Goal: Information Seeking & Learning: Learn about a topic

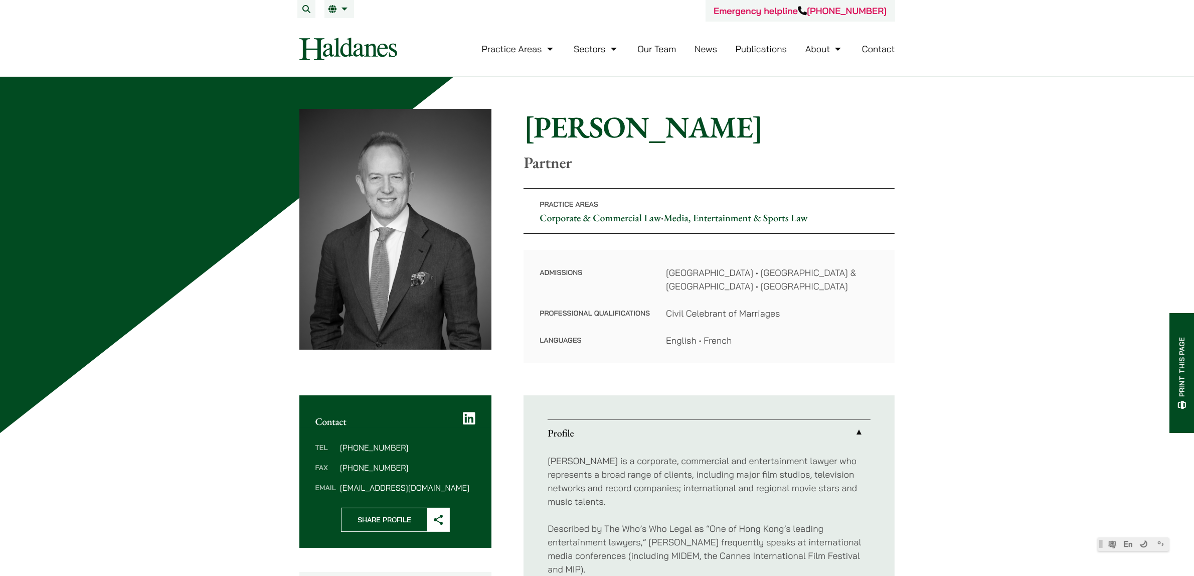
click at [384, 48] on img at bounding box center [348, 49] width 98 height 23
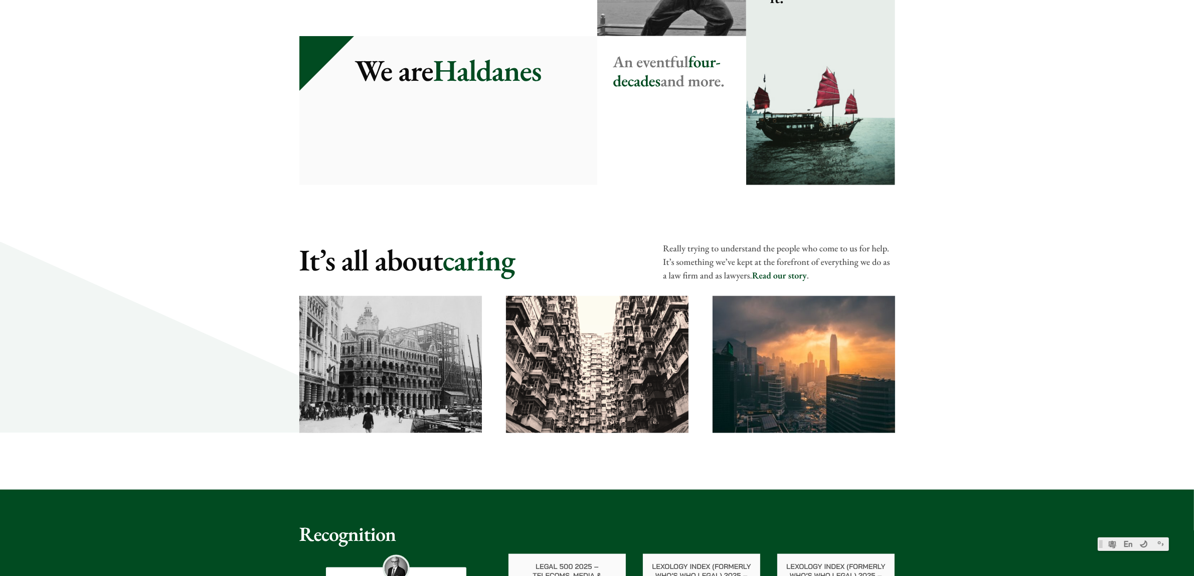
scroll to position [1066, 0]
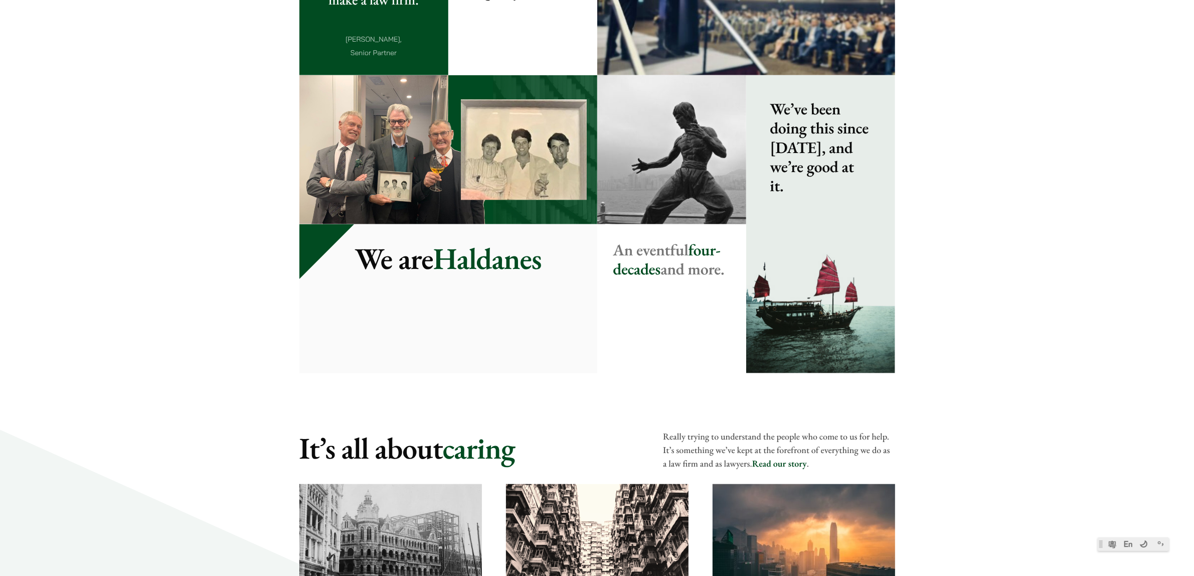
click at [547, 157] on img at bounding box center [448, 149] width 298 height 149
click at [523, 157] on img at bounding box center [448, 149] width 298 height 149
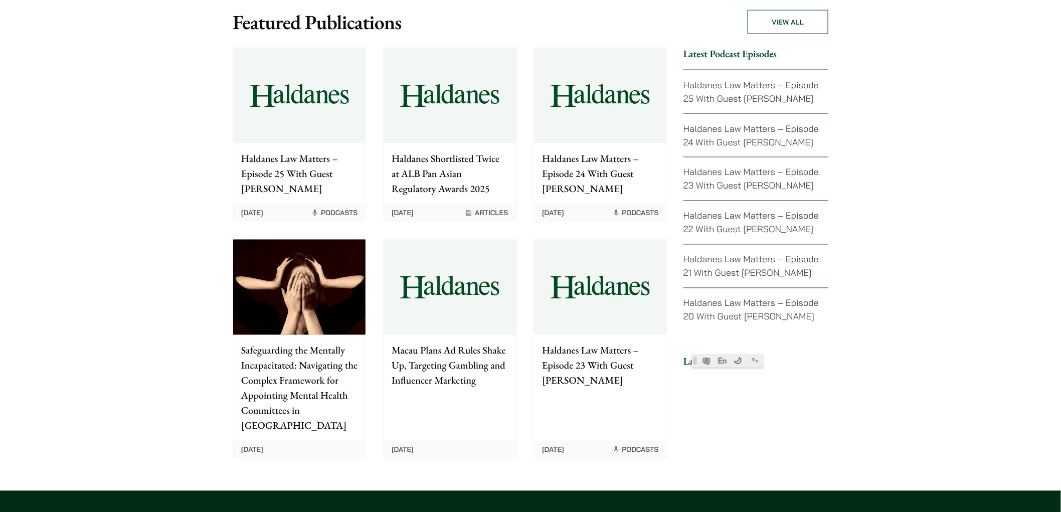
scroll to position [1902, 0]
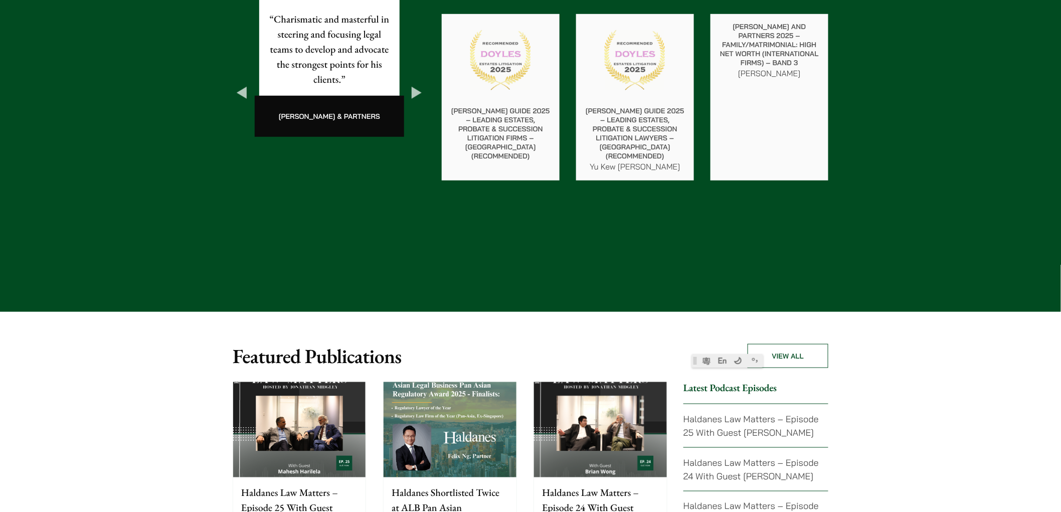
click at [333, 382] on img at bounding box center [299, 429] width 132 height 95
